Goal: Task Accomplishment & Management: Manage account settings

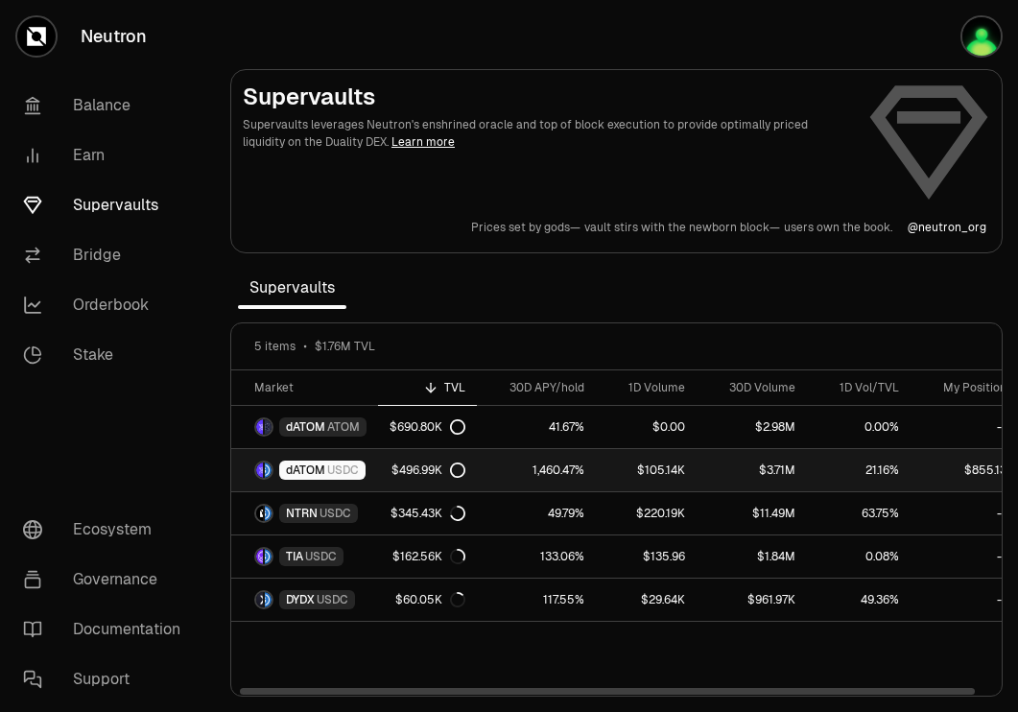
click at [310, 469] on span "dATOM" at bounding box center [305, 470] width 39 height 15
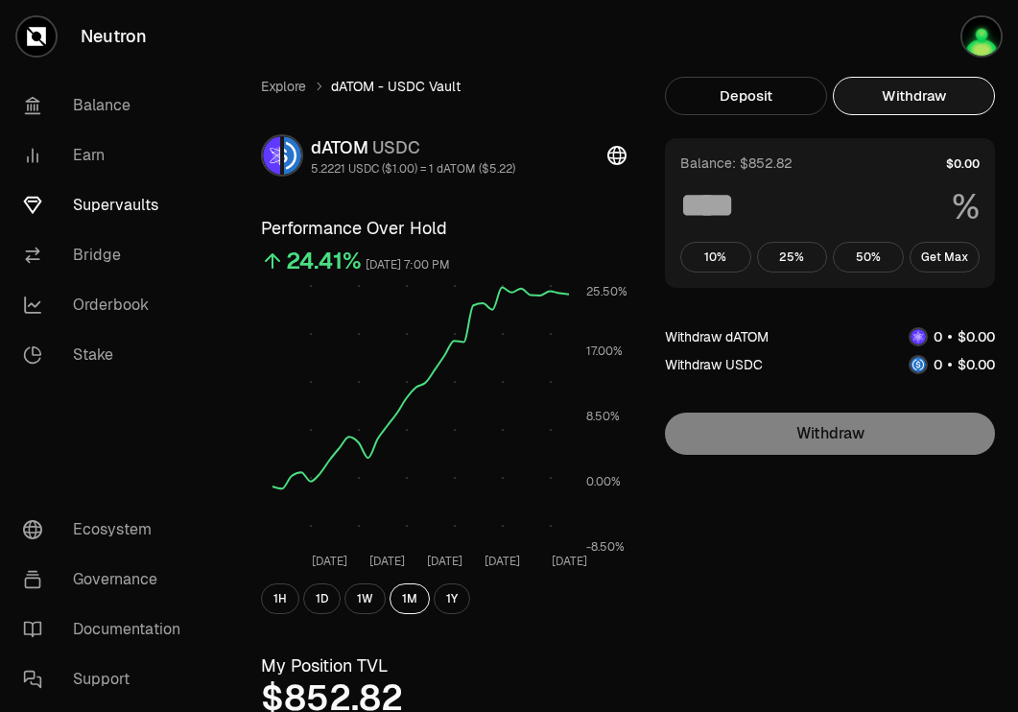
click at [911, 106] on button "Withdraw" at bounding box center [914, 96] width 162 height 38
click at [928, 263] on button "Get Max" at bounding box center [945, 257] width 71 height 31
type input "***"
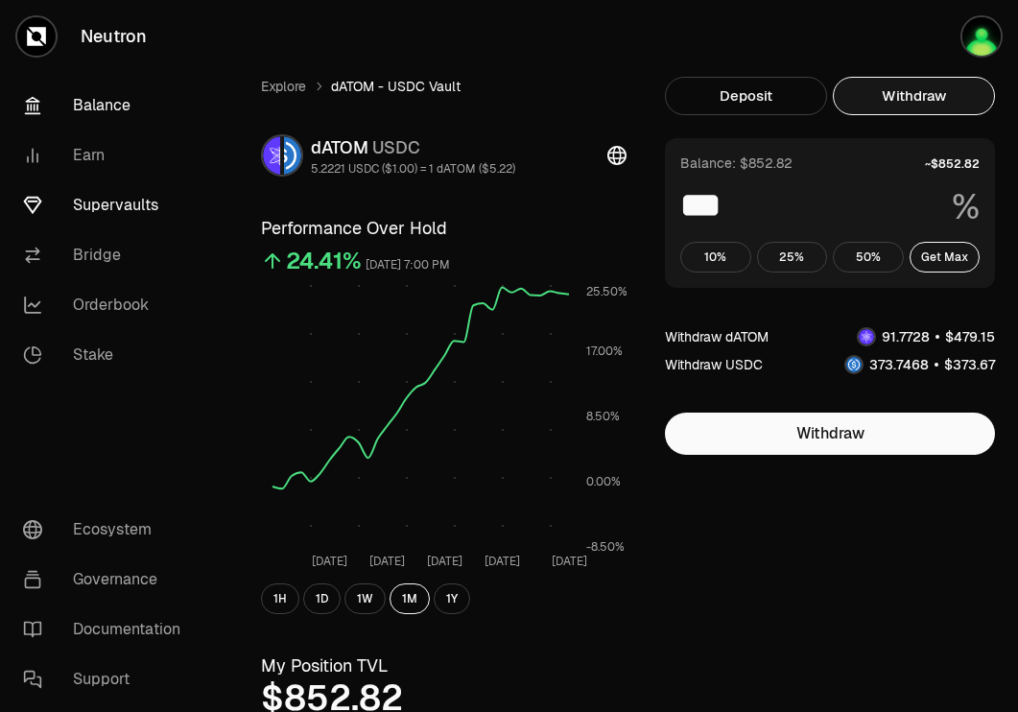
click at [103, 105] on link "Balance" at bounding box center [108, 106] width 200 height 50
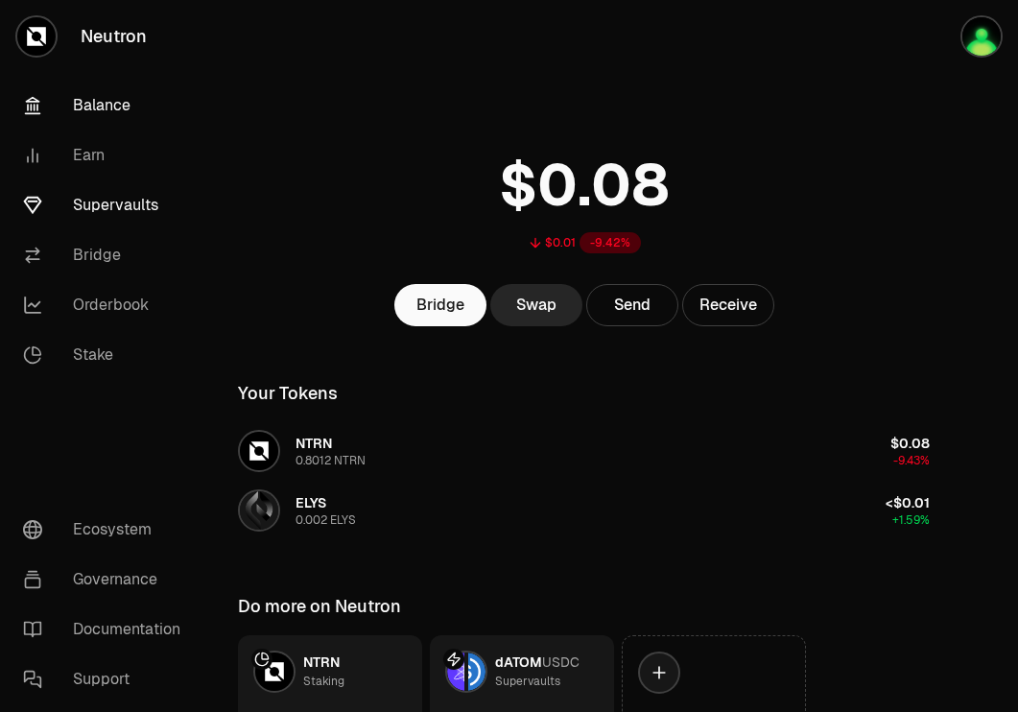
click at [135, 204] on link "Supervaults" at bounding box center [108, 205] width 200 height 50
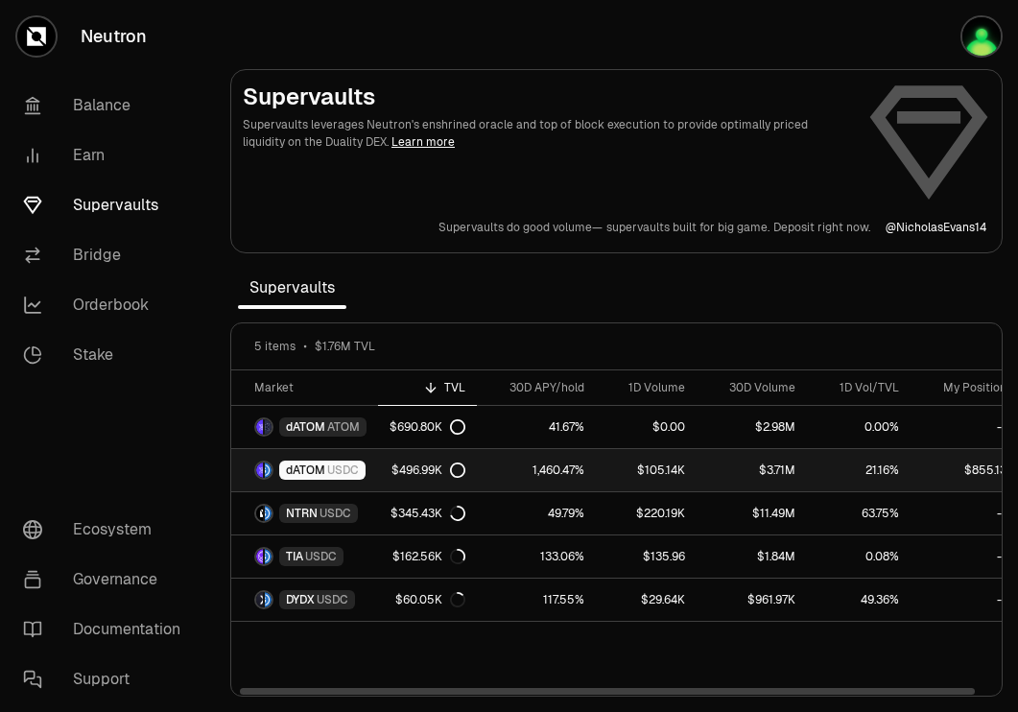
click at [362, 468] on div "dATOM USDC" at bounding box center [322, 470] width 86 height 19
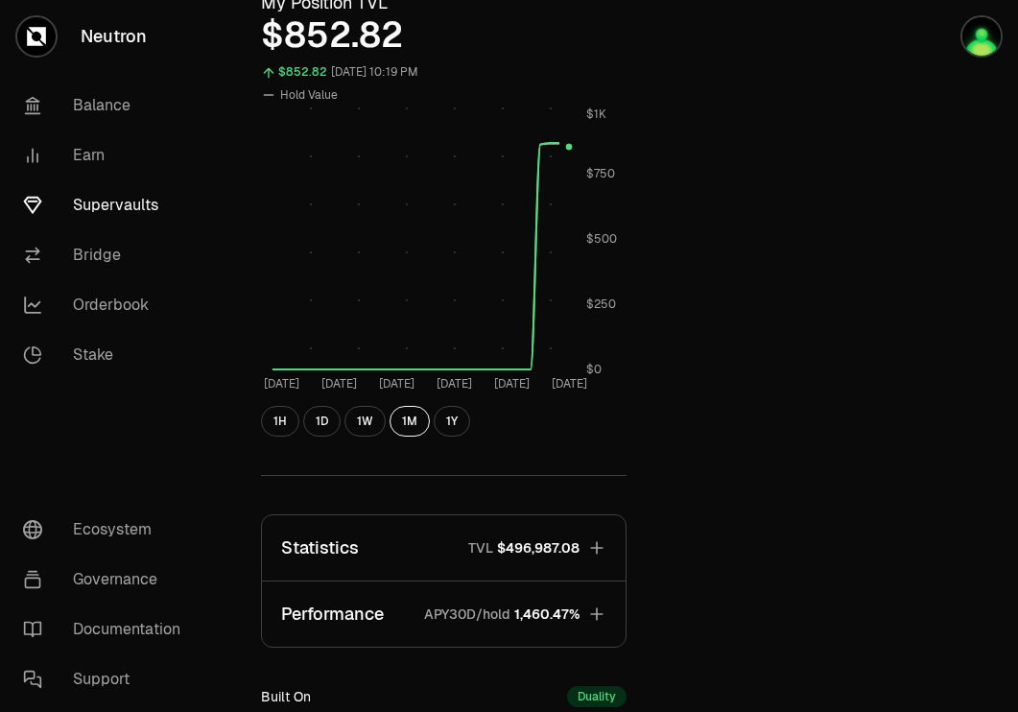
scroll to position [658, 0]
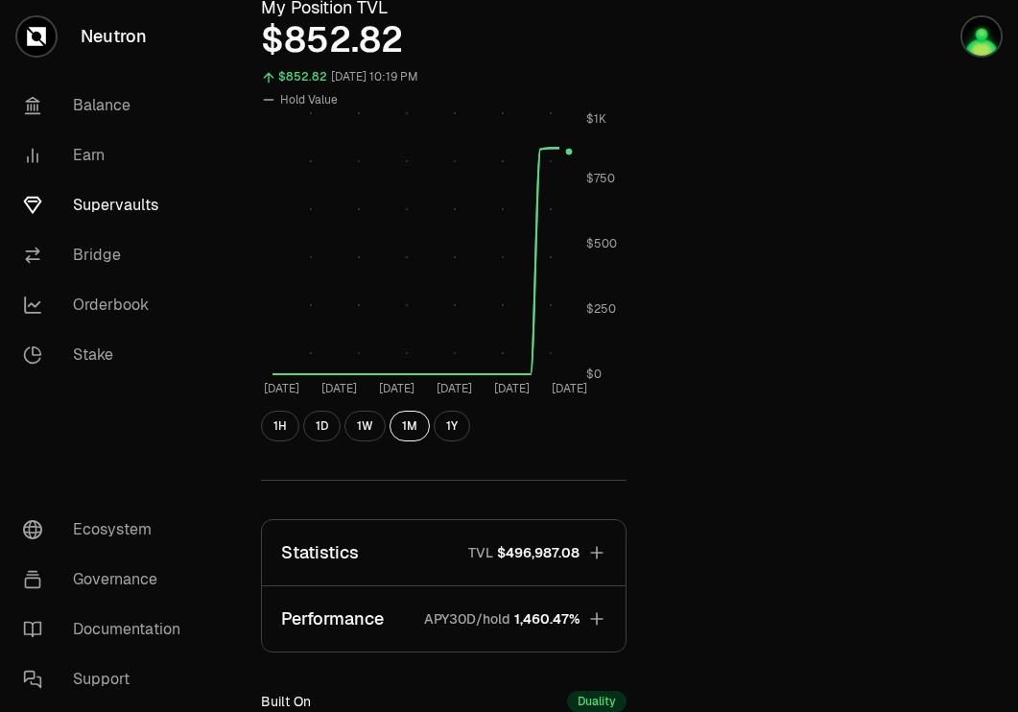
click at [553, 547] on span "$496,987.08" at bounding box center [538, 552] width 83 height 19
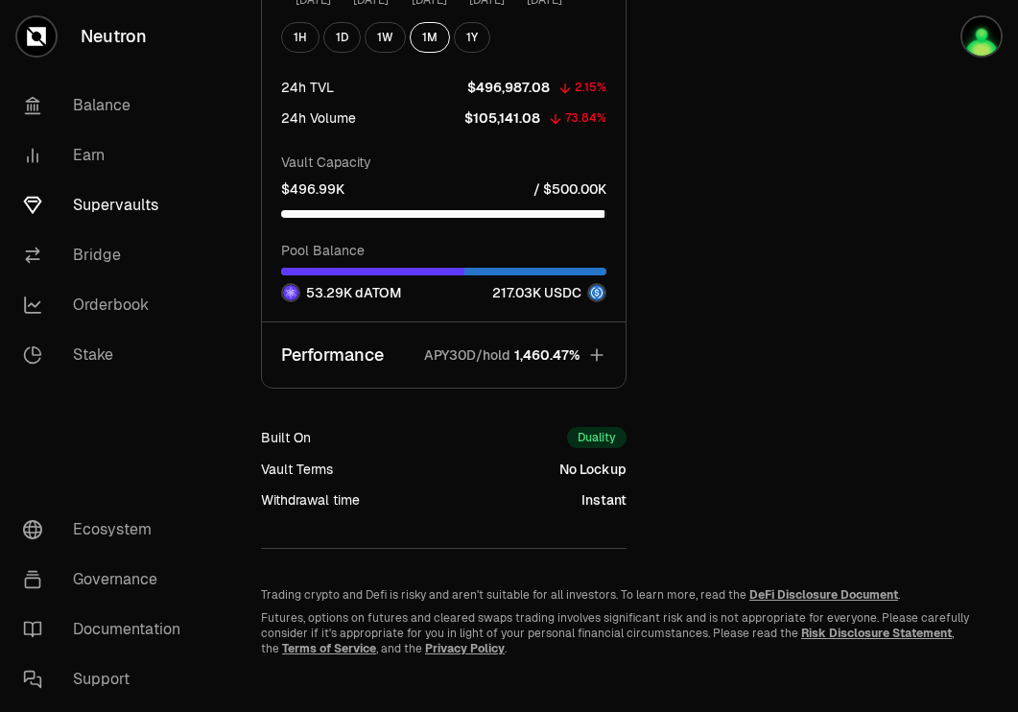
scroll to position [2077, 0]
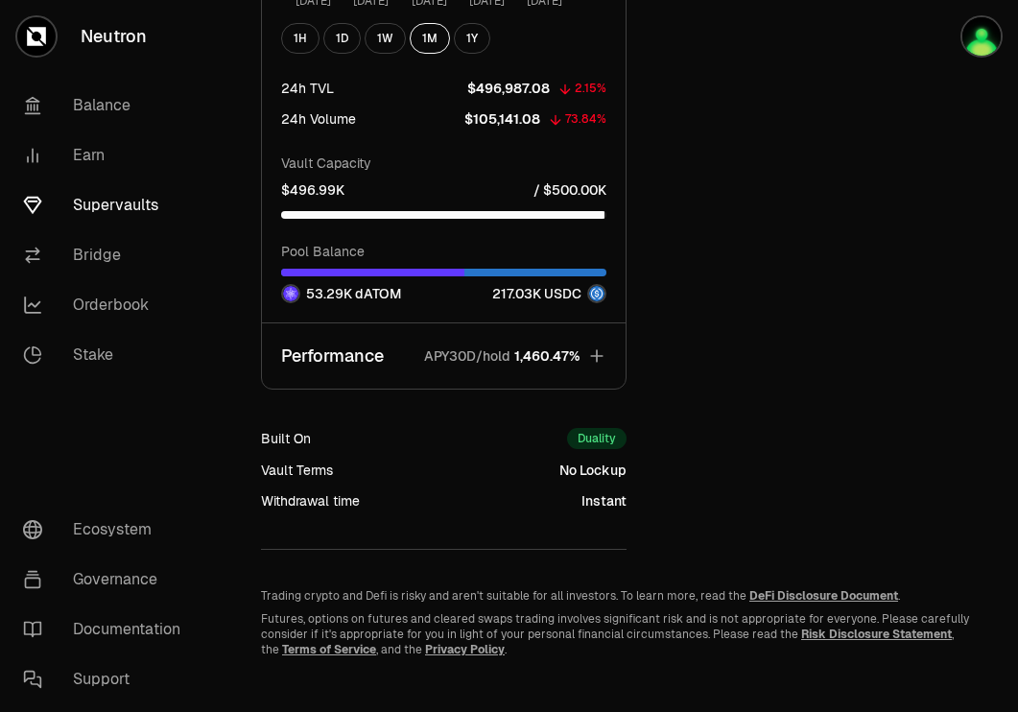
click at [584, 357] on button "Performance APY30D/hold 1,460.47%" at bounding box center [444, 355] width 364 height 65
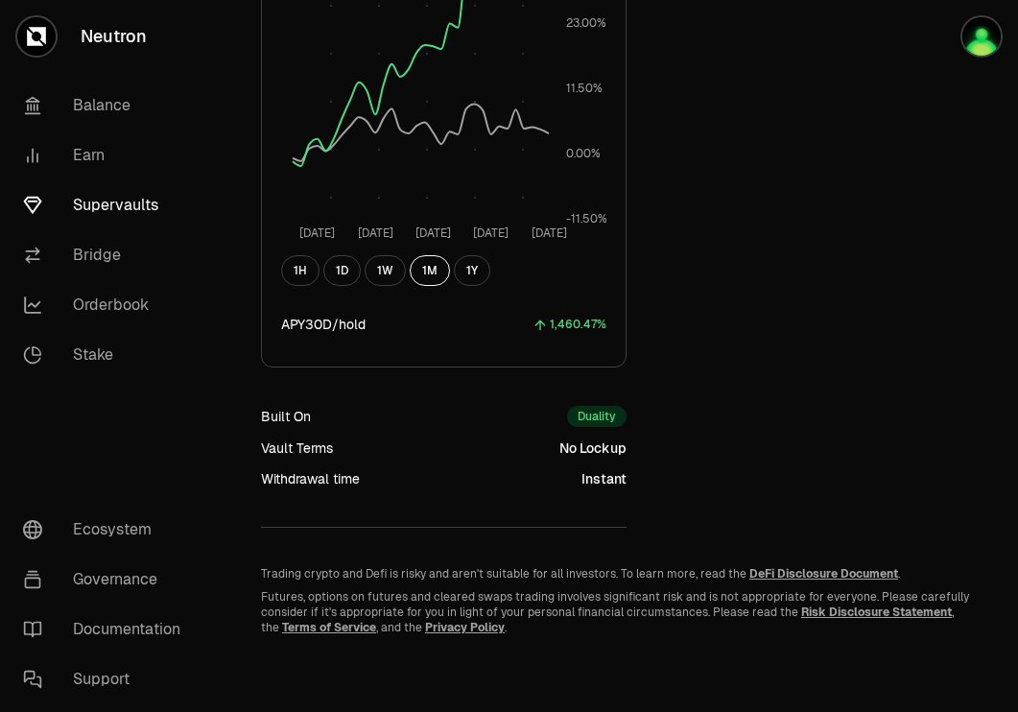
scroll to position [0, 0]
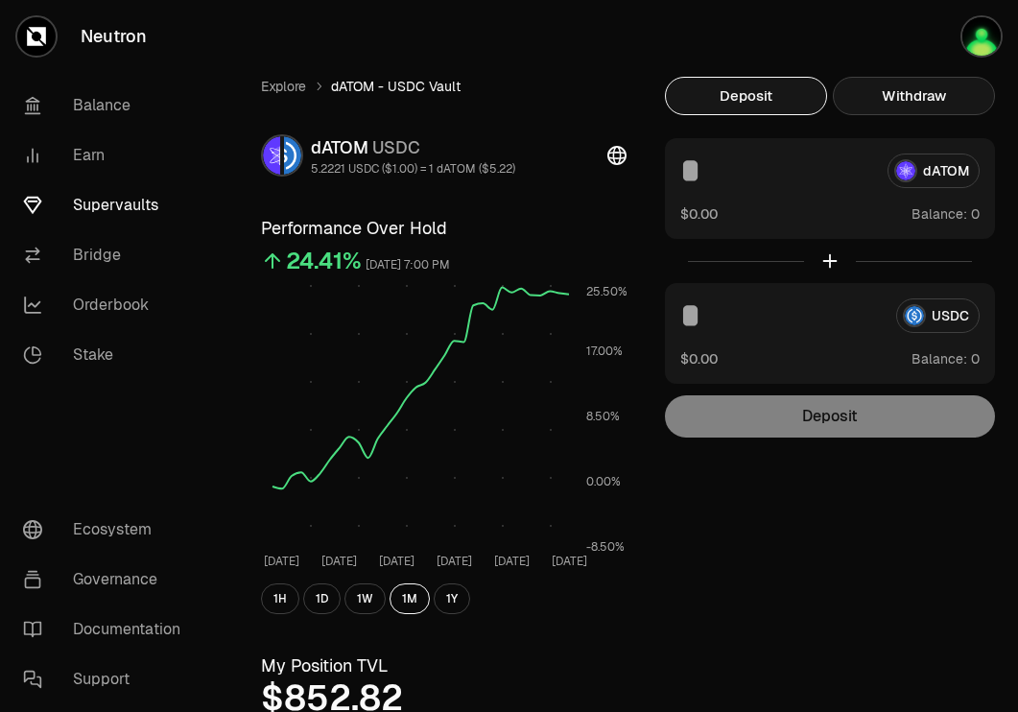
click at [940, 97] on button "Withdraw" at bounding box center [914, 96] width 162 height 38
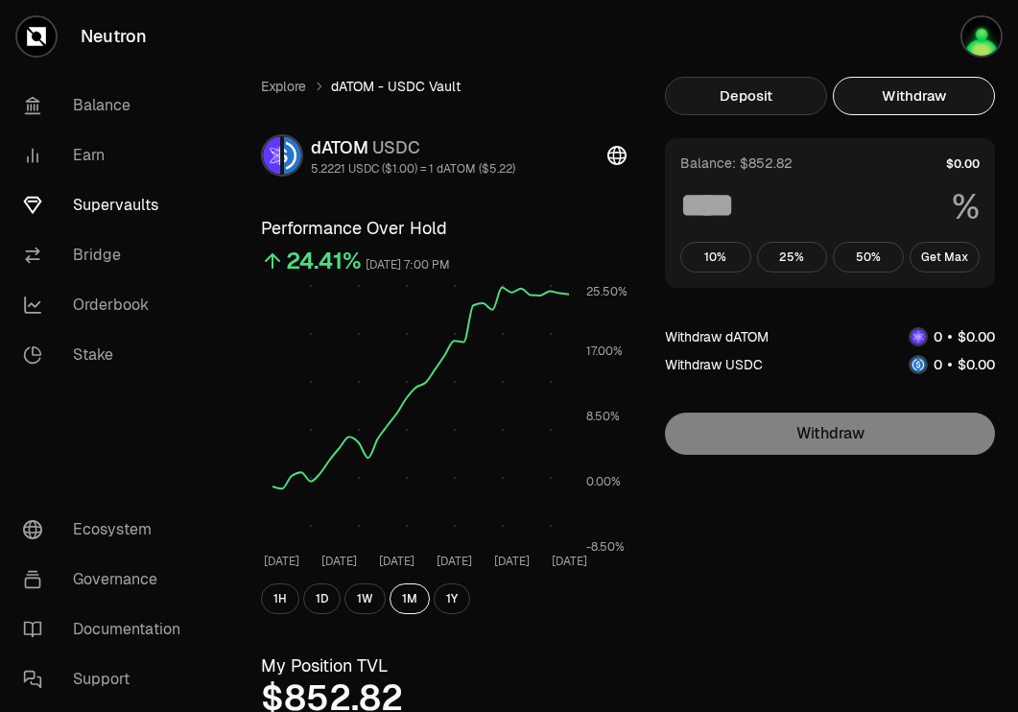
click at [756, 94] on button "Deposit" at bounding box center [746, 96] width 162 height 38
click at [928, 79] on button "Withdraw" at bounding box center [914, 96] width 162 height 38
click at [952, 268] on button "Get Max" at bounding box center [945, 257] width 71 height 31
type input "***"
